Goal: Information Seeking & Learning: Learn about a topic

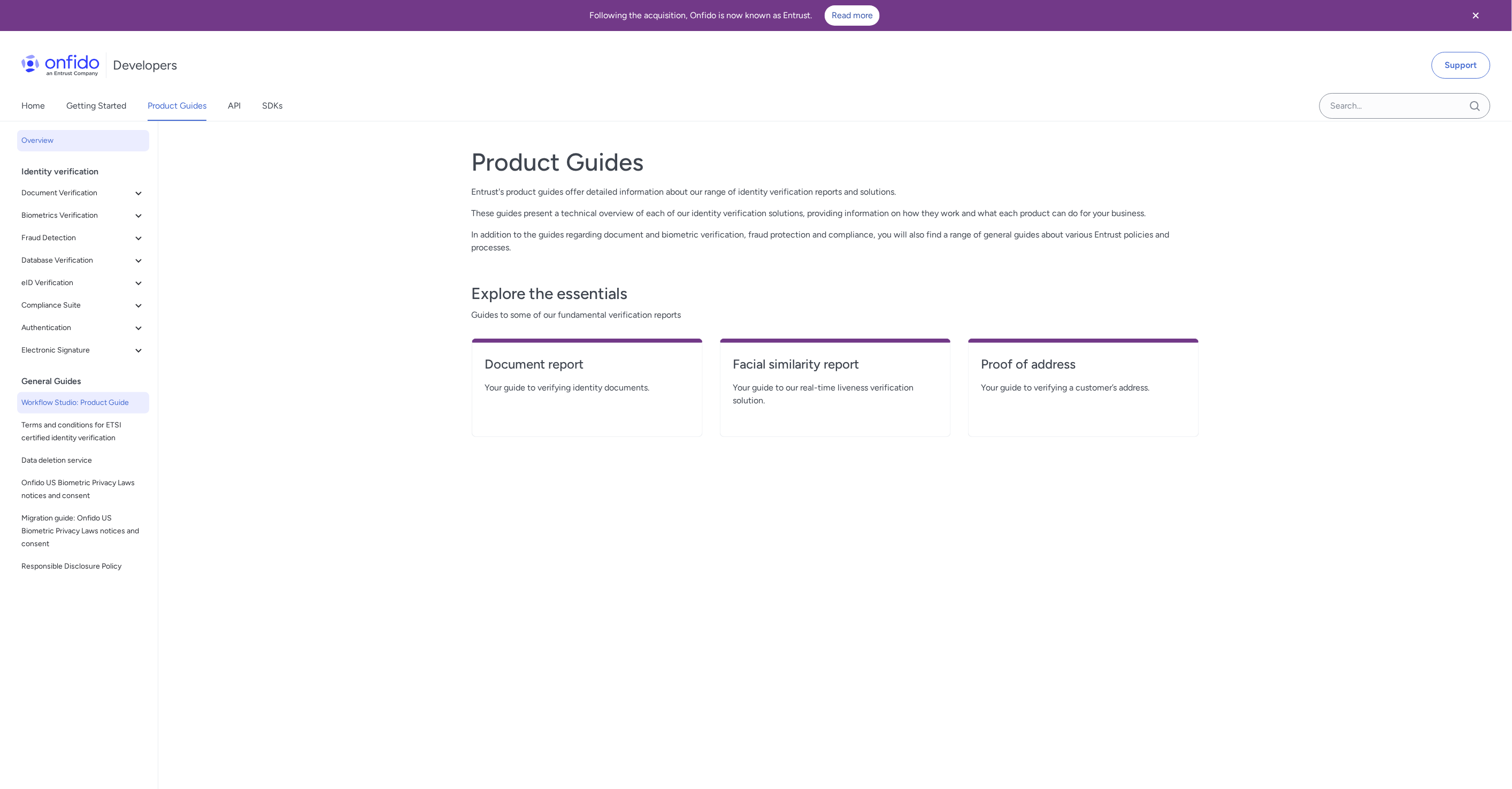
click at [71, 396] on span "Workflow Studio: Product Guide" at bounding box center [83, 402] width 124 height 13
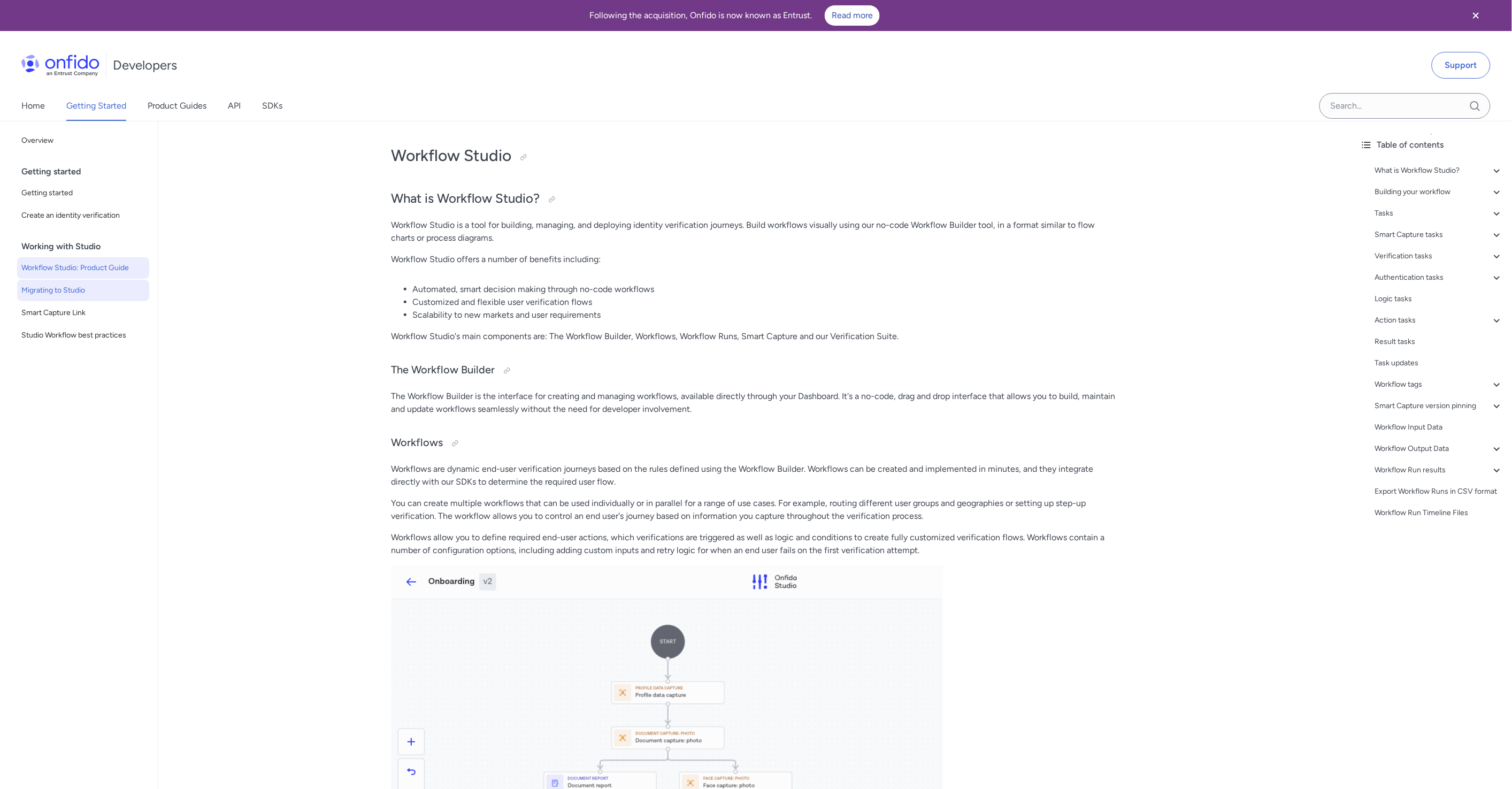
click at [78, 293] on span "Migrating to Studio" at bounding box center [83, 290] width 124 height 13
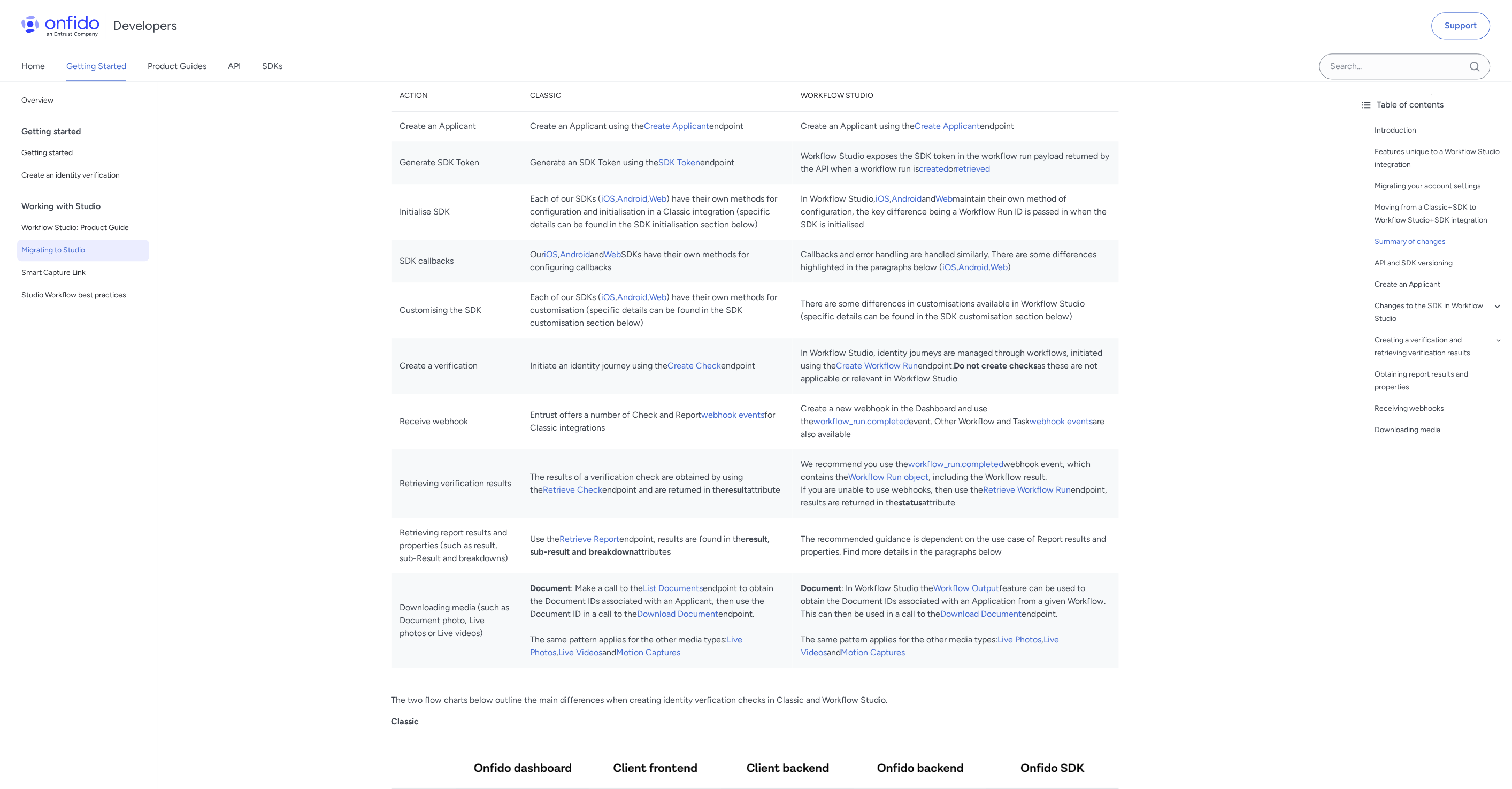
scroll to position [1159, 0]
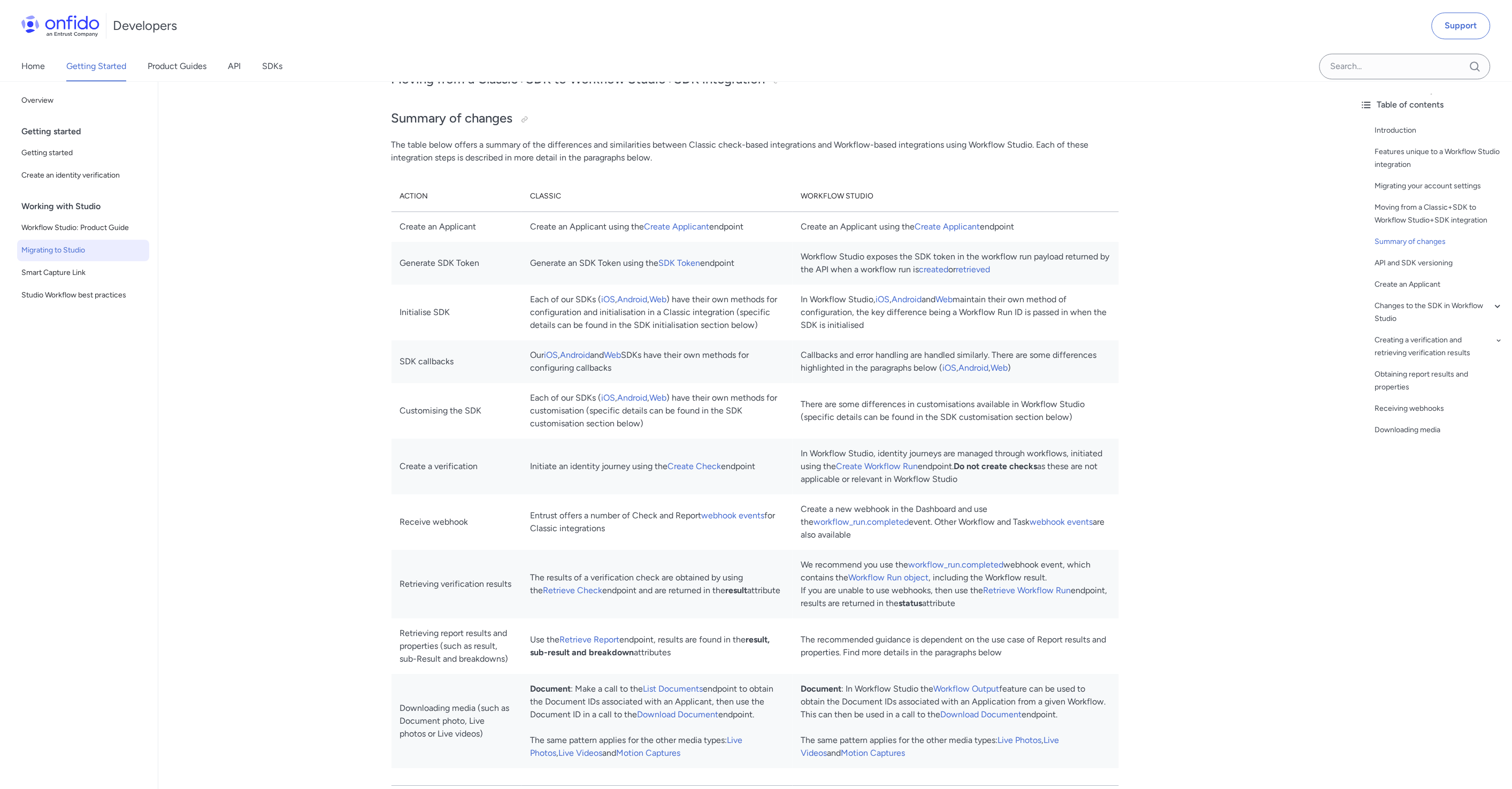
drag, startPoint x: 401, startPoint y: 266, endPoint x: 404, endPoint y: 272, distance: 6.7
click at [401, 266] on td "Generate SDK Token" at bounding box center [457, 263] width 130 height 43
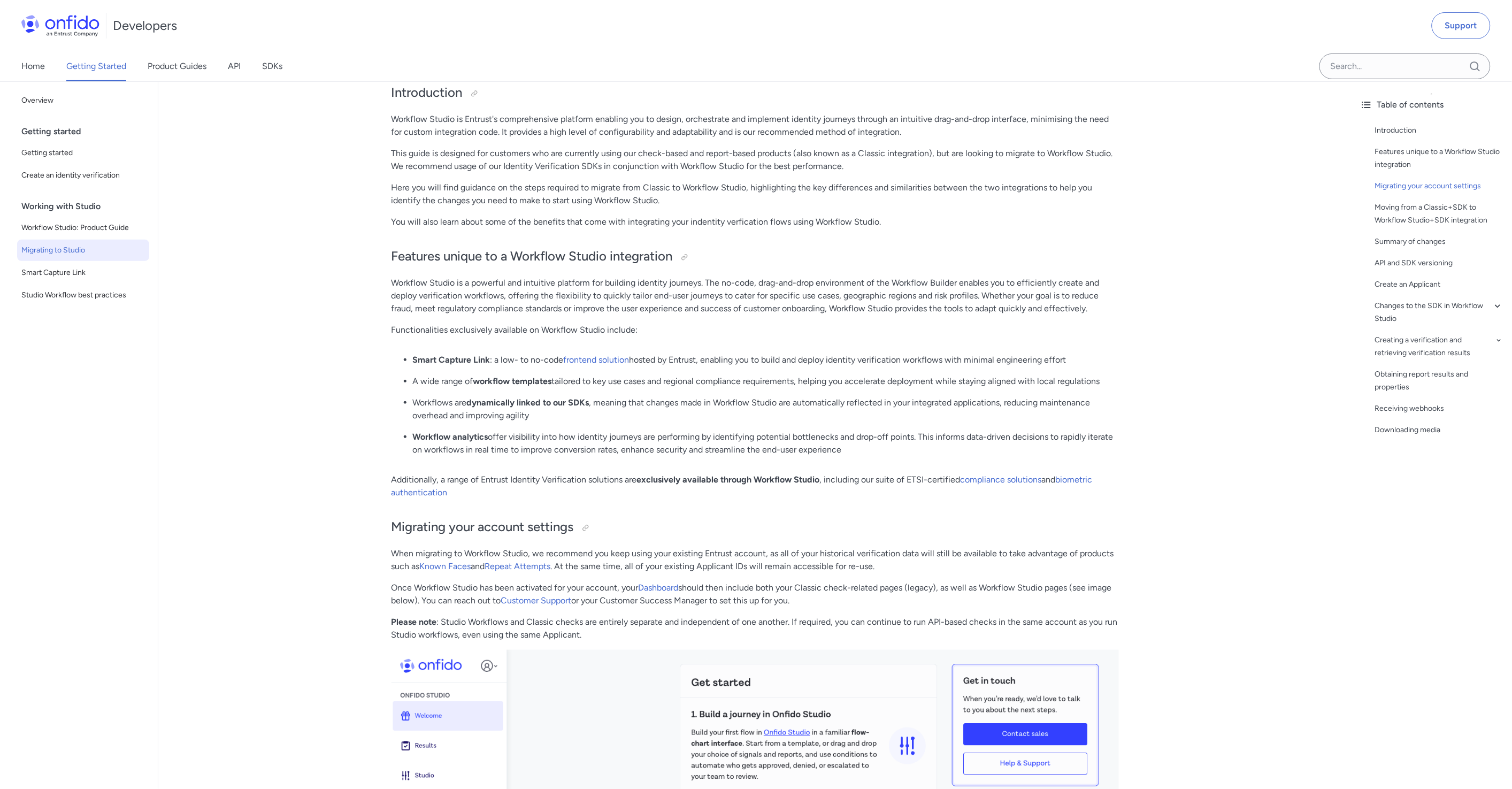
scroll to position [105, 0]
click at [1421, 64] on input "Onfido search input field" at bounding box center [1405, 66] width 171 height 26
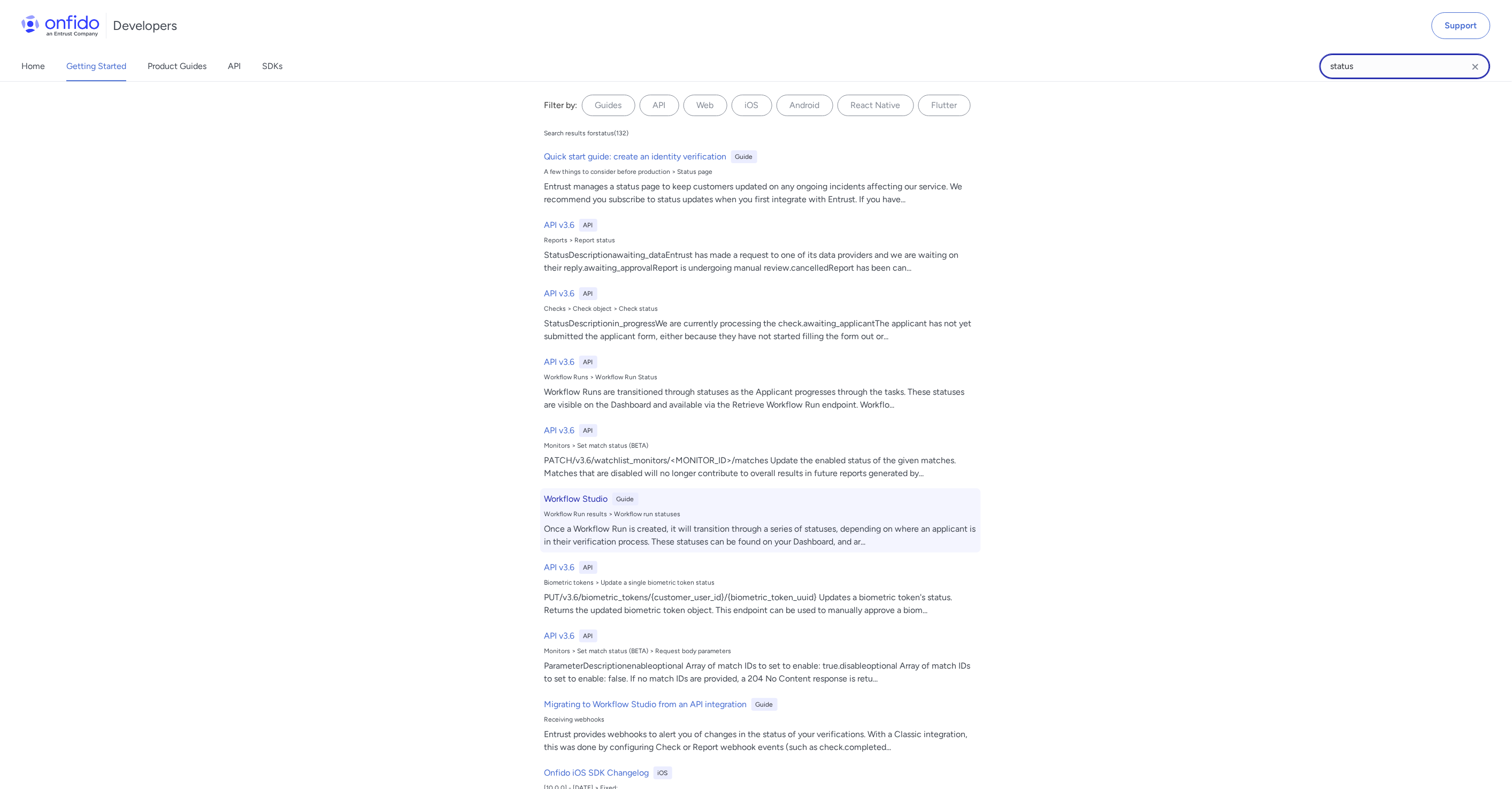
type input "status"
click at [571, 500] on h6 "Workflow Studio" at bounding box center [576, 499] width 64 height 13
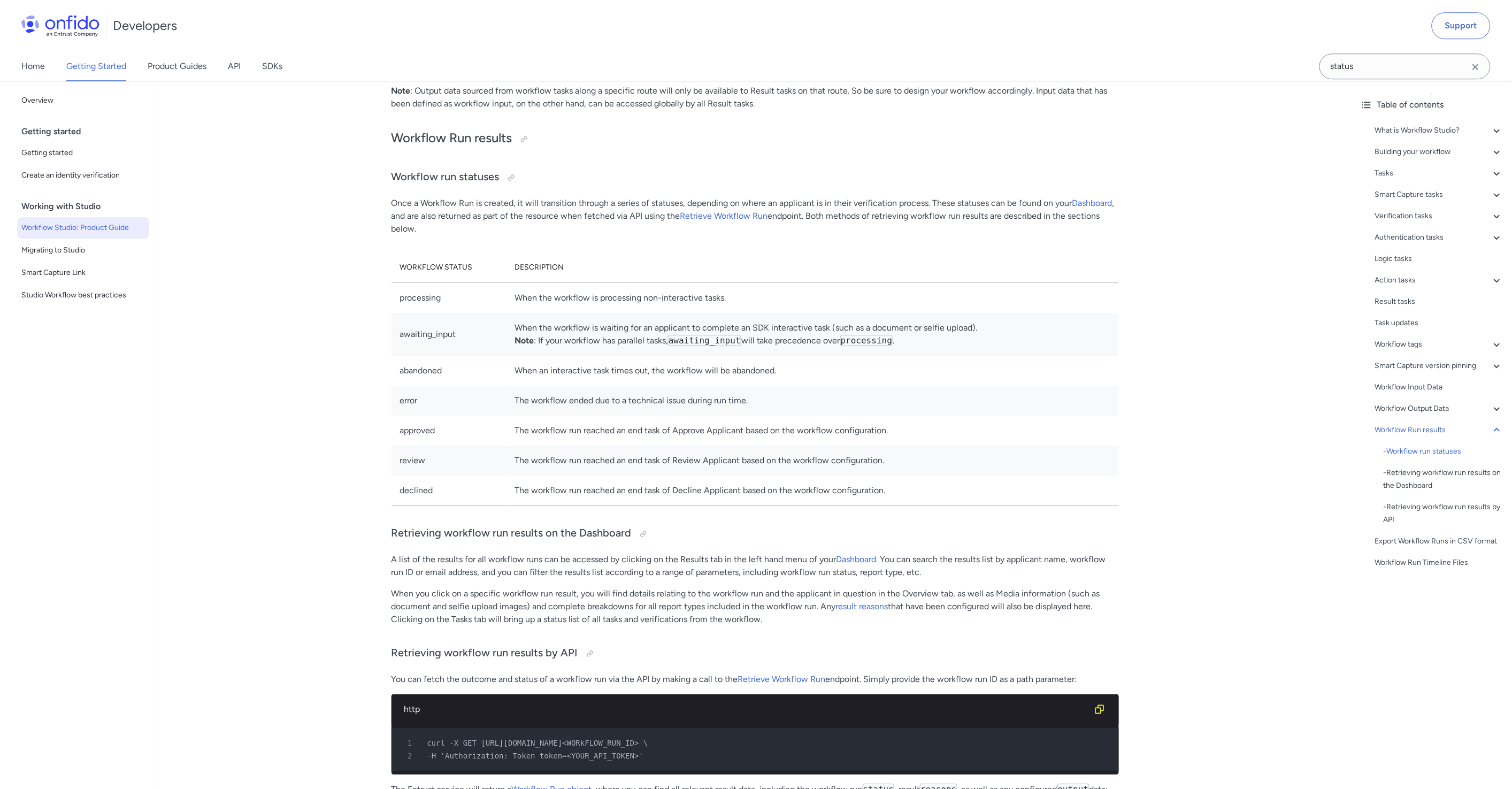
scroll to position [22800, 0]
click at [514, 182] on div at bounding box center [512, 178] width 9 height 9
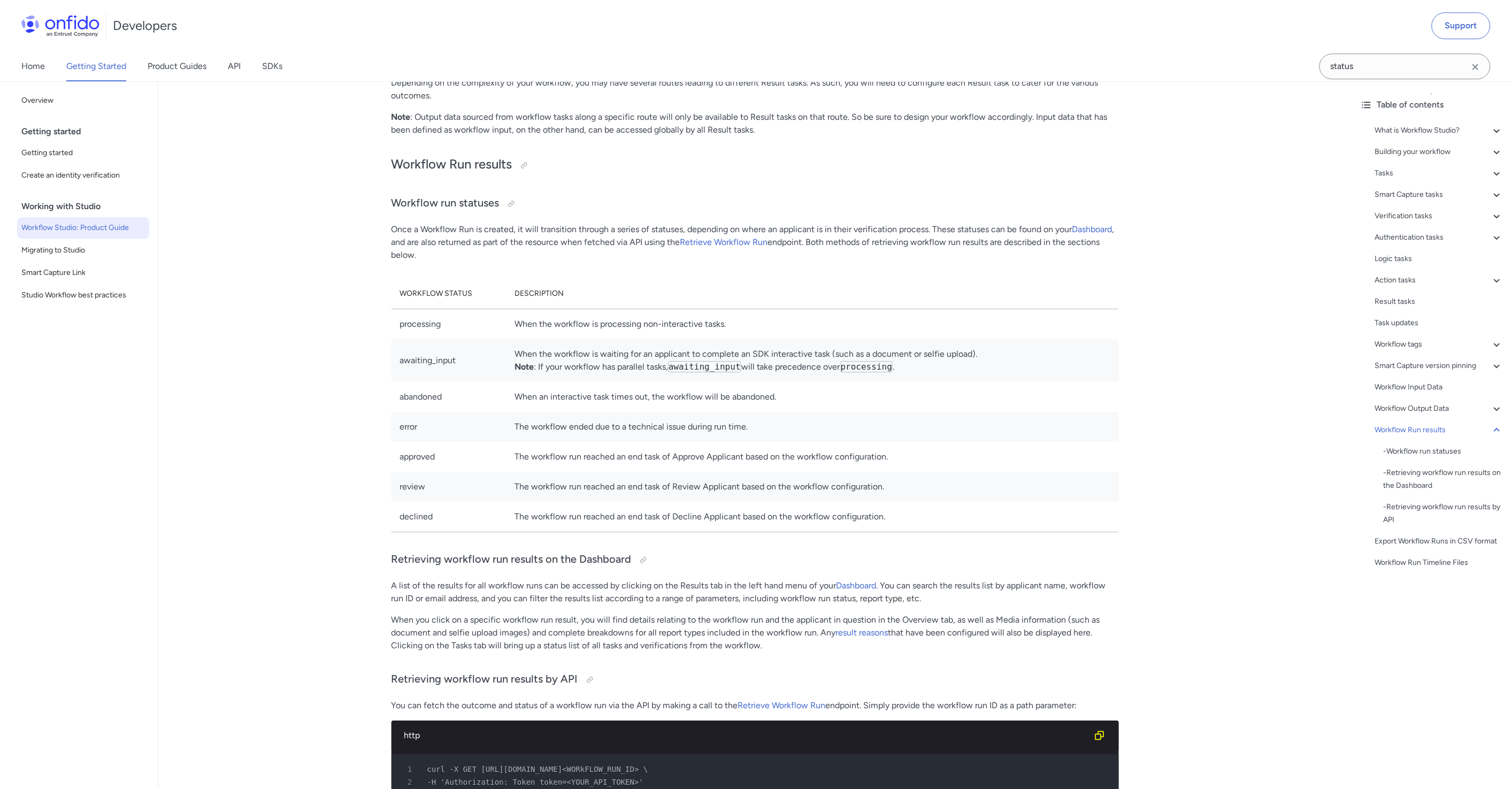
scroll to position [22772, 0]
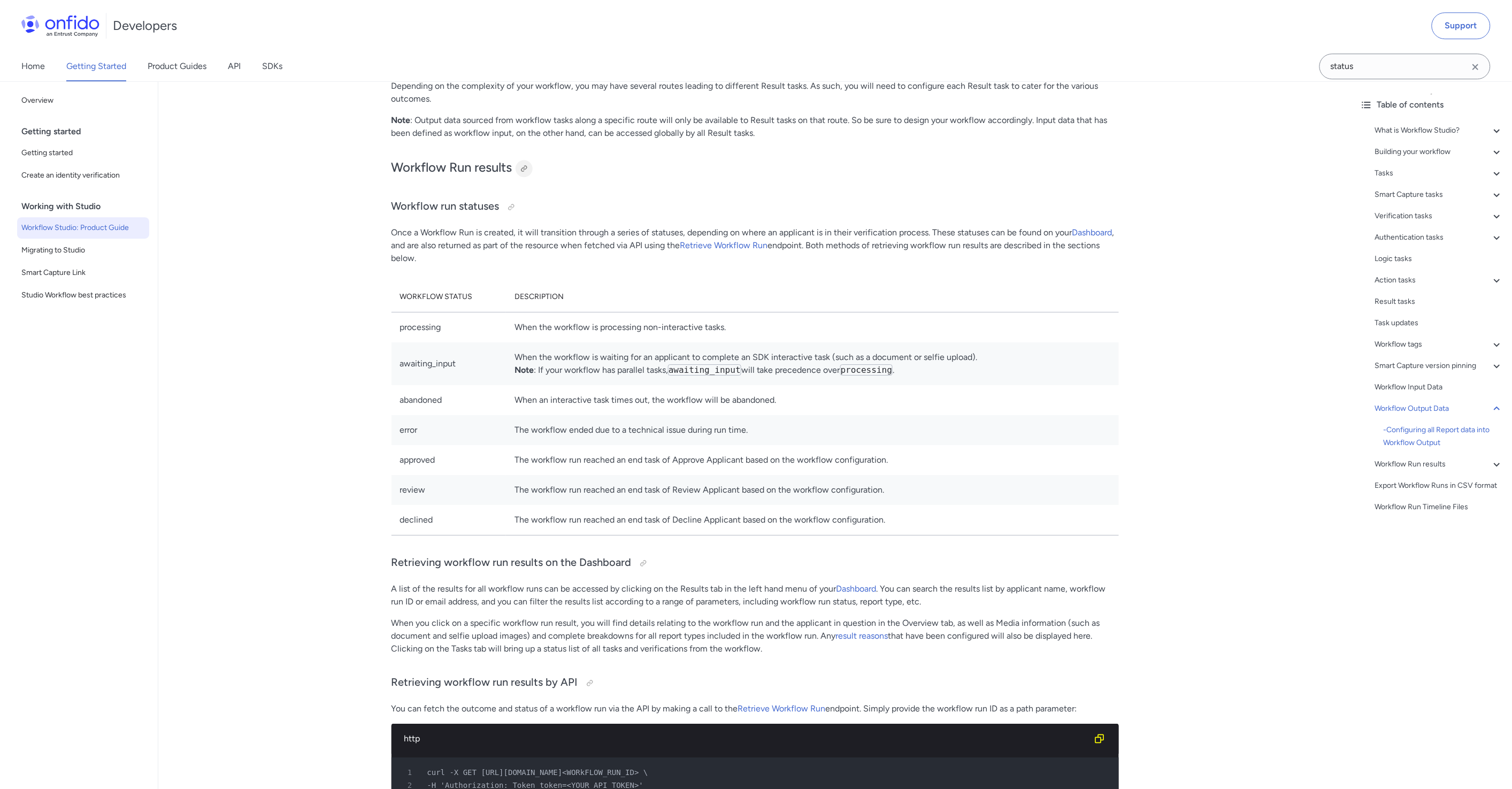
click at [523, 173] on div at bounding box center [524, 168] width 9 height 9
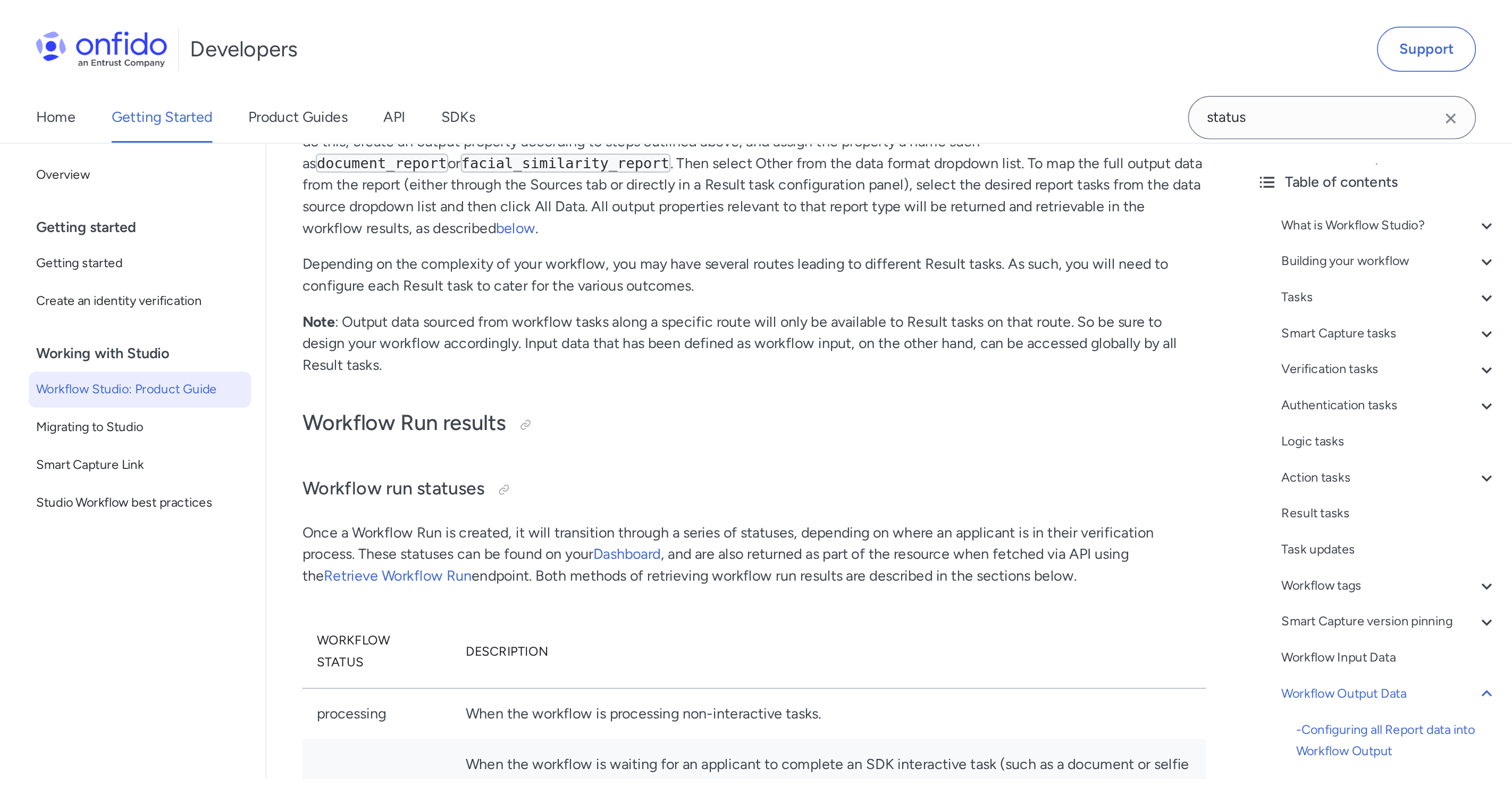
scroll to position [22615, 0]
